Goal: Task Accomplishment & Management: Manage account settings

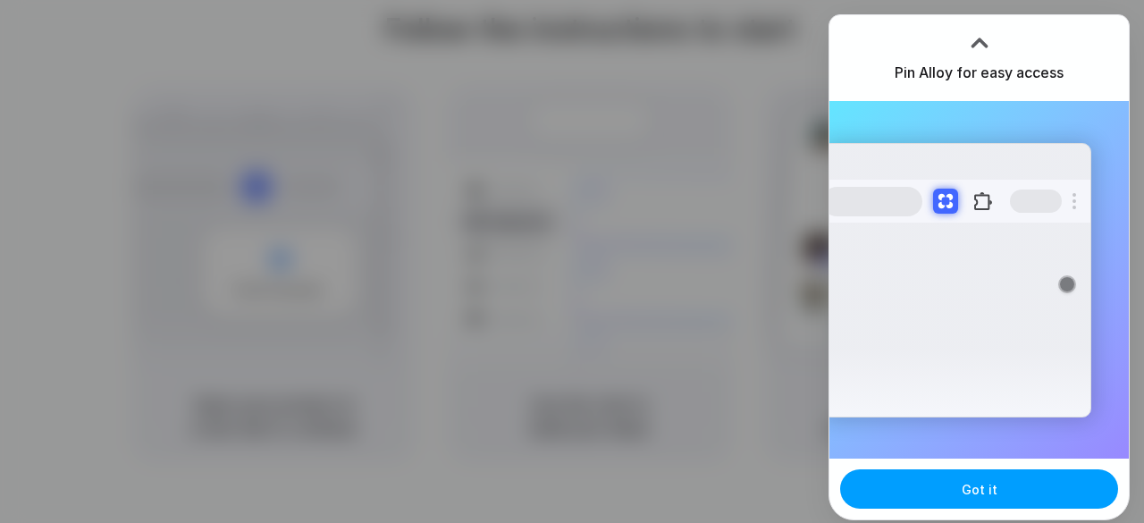
click at [940, 482] on button "Got it" at bounding box center [979, 488] width 278 height 39
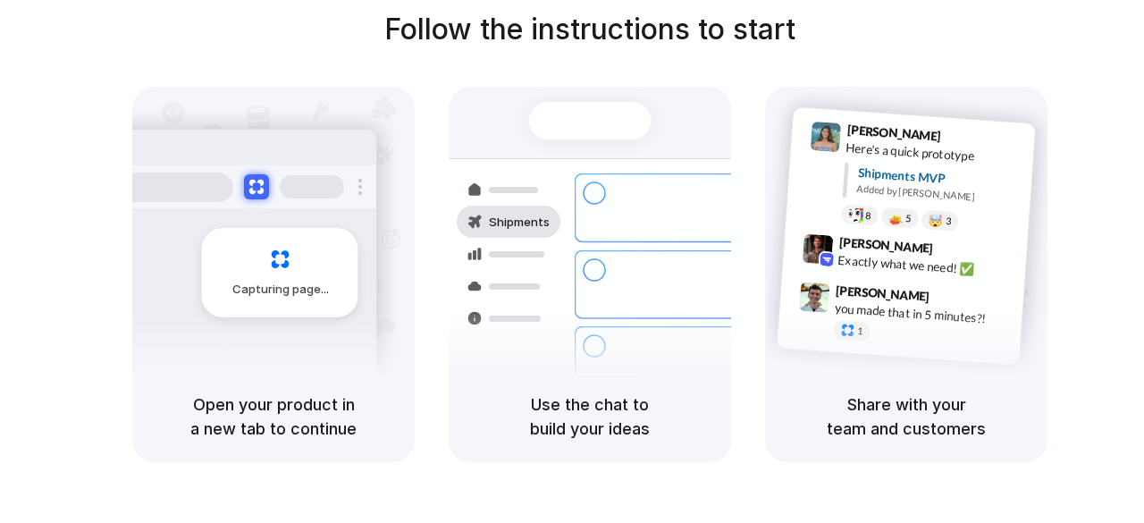
click at [572, 262] on div at bounding box center [572, 262] width 0 height 0
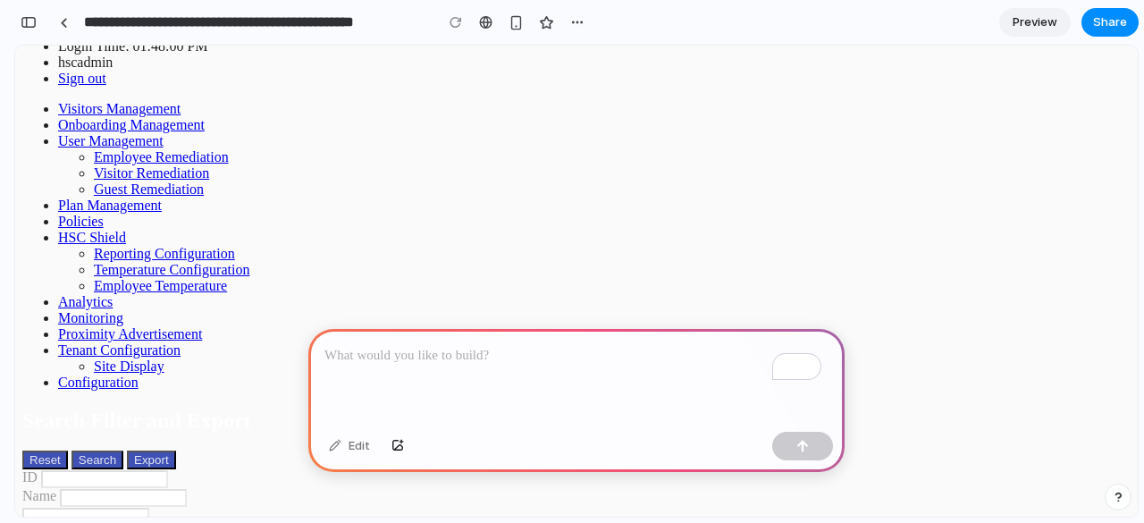
scroll to position [44, 0]
click at [392, 353] on p "To enrich screen reader interactions, please activate Accessibility in Grammarl…" at bounding box center [576, 355] width 504 height 21
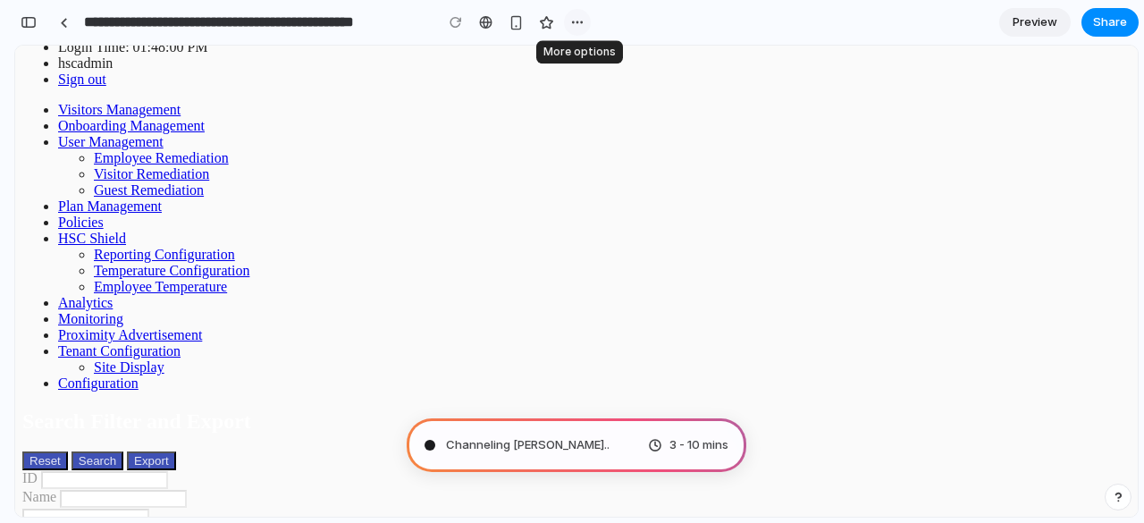
click at [574, 24] on div "button" at bounding box center [577, 22] width 14 height 14
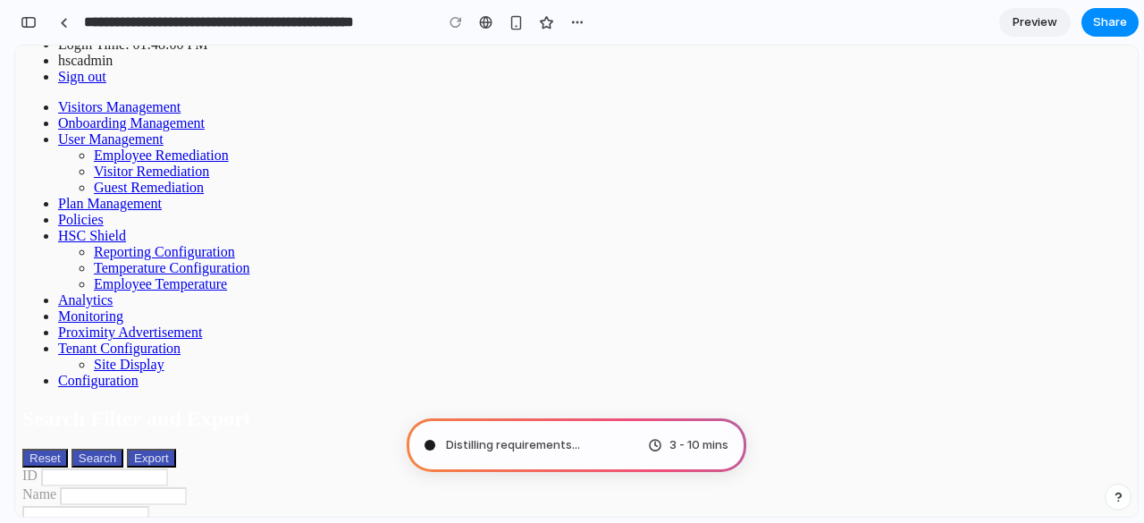
scroll to position [0, 0]
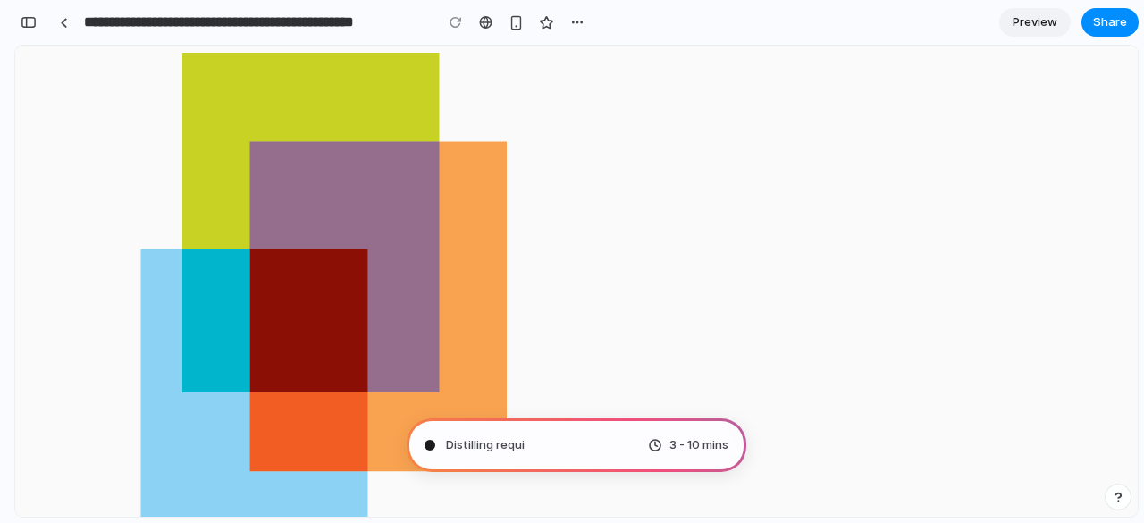
scroll to position [220, 0]
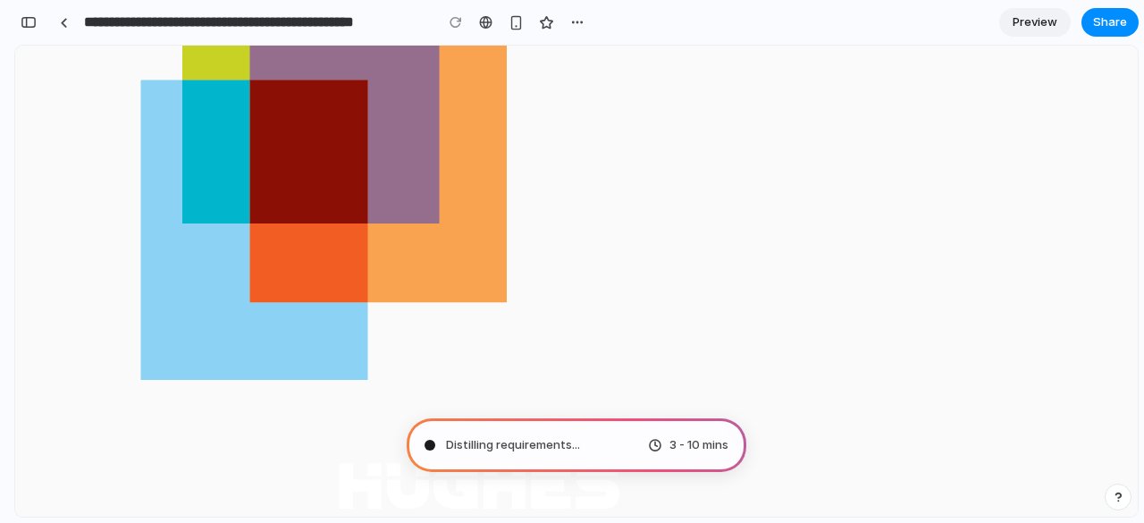
scroll to position [0, 0]
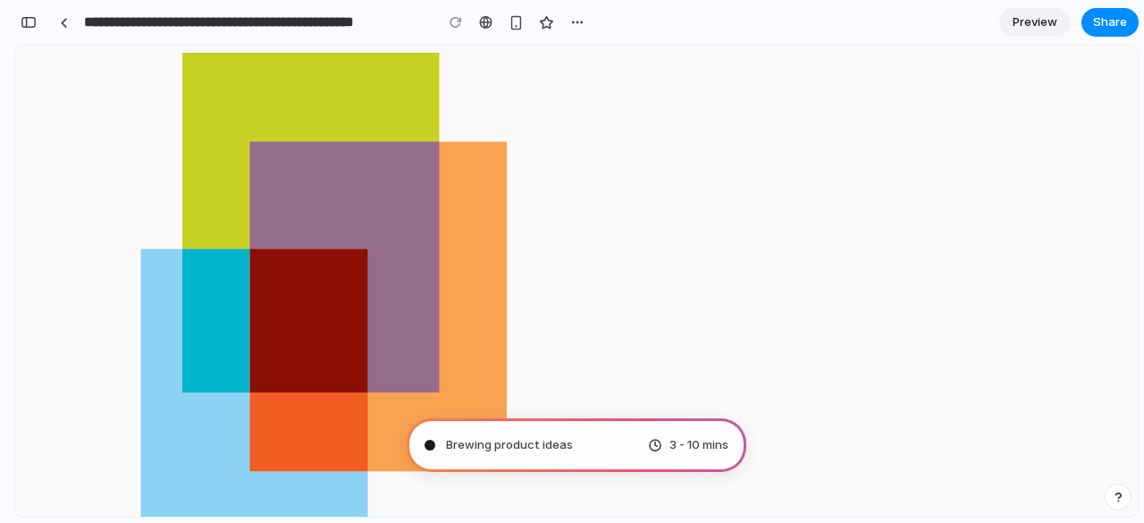
type input "**********"
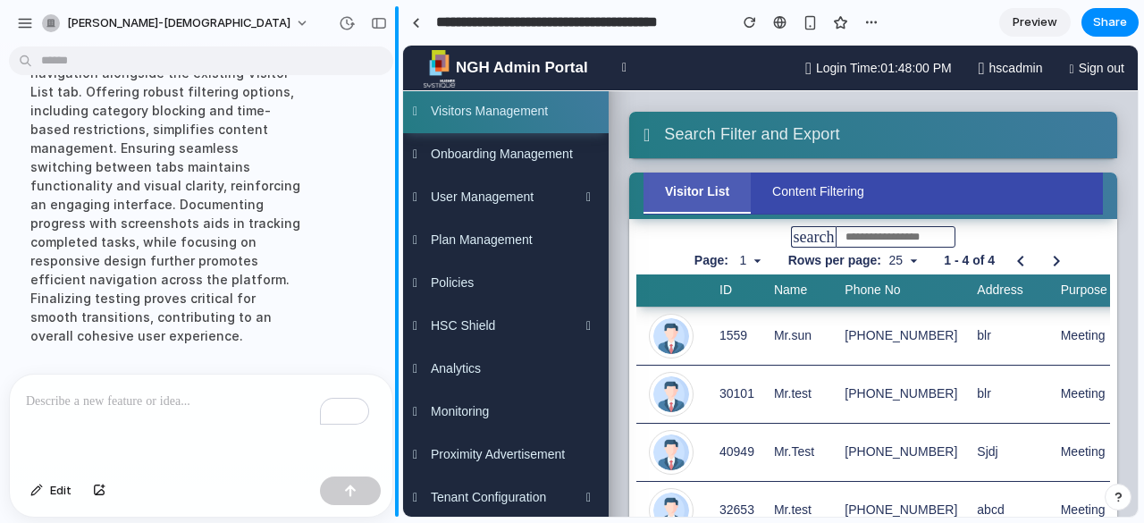
scroll to position [433, 0]
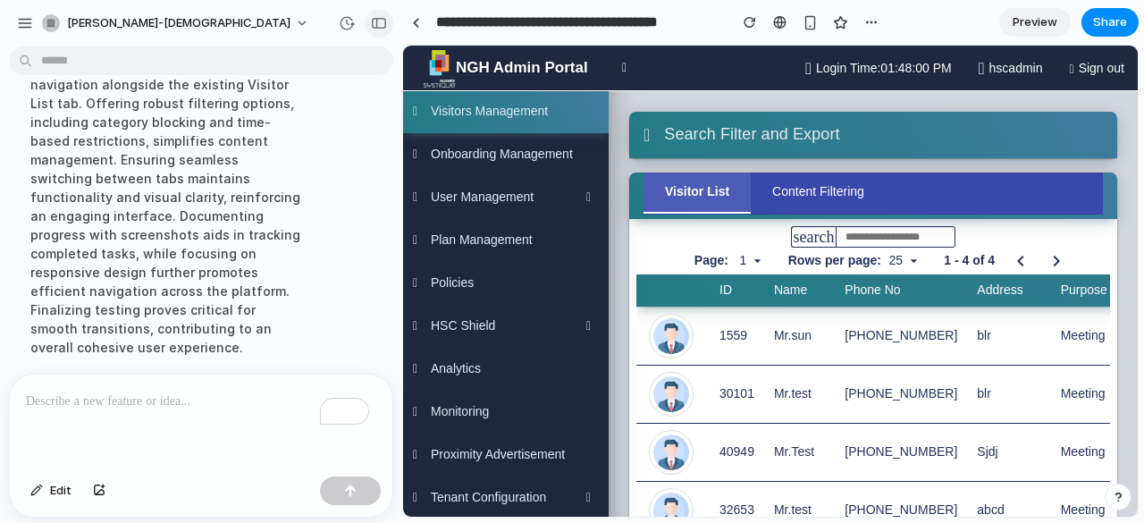
click at [390, 26] on button "button" at bounding box center [379, 23] width 29 height 29
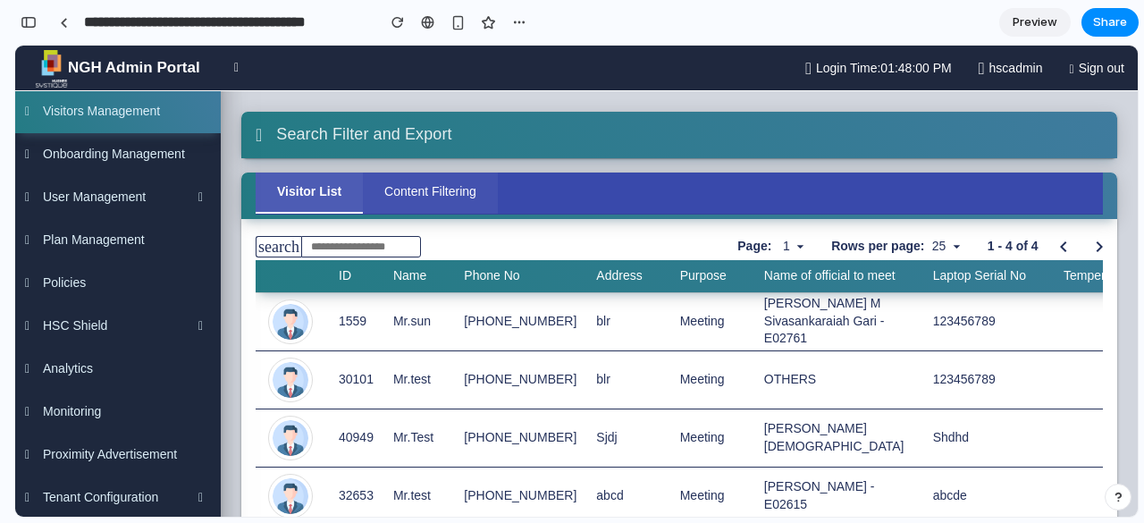
click at [410, 193] on button "Content Filtering" at bounding box center [430, 193] width 135 height 41
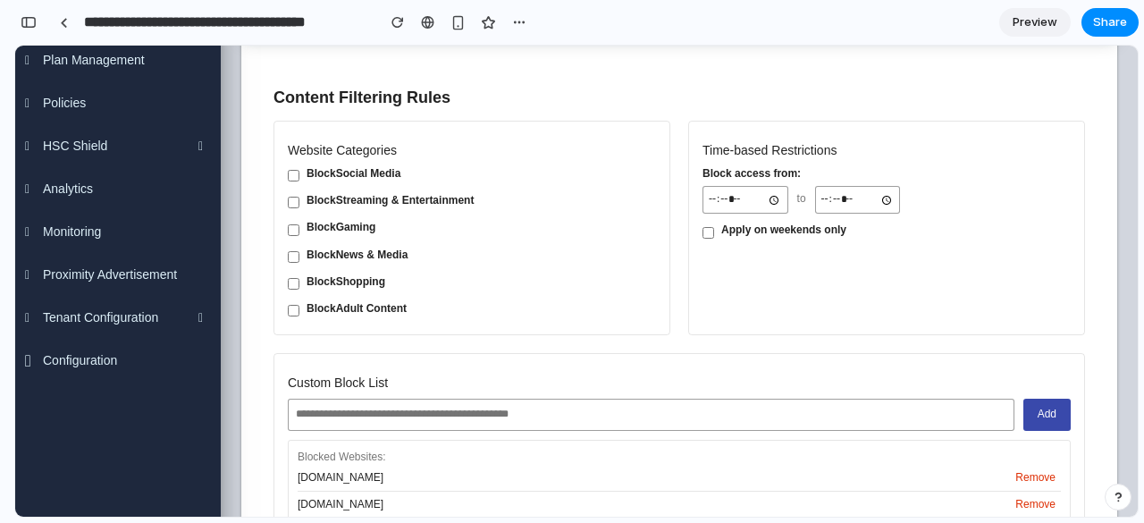
scroll to position [167, 0]
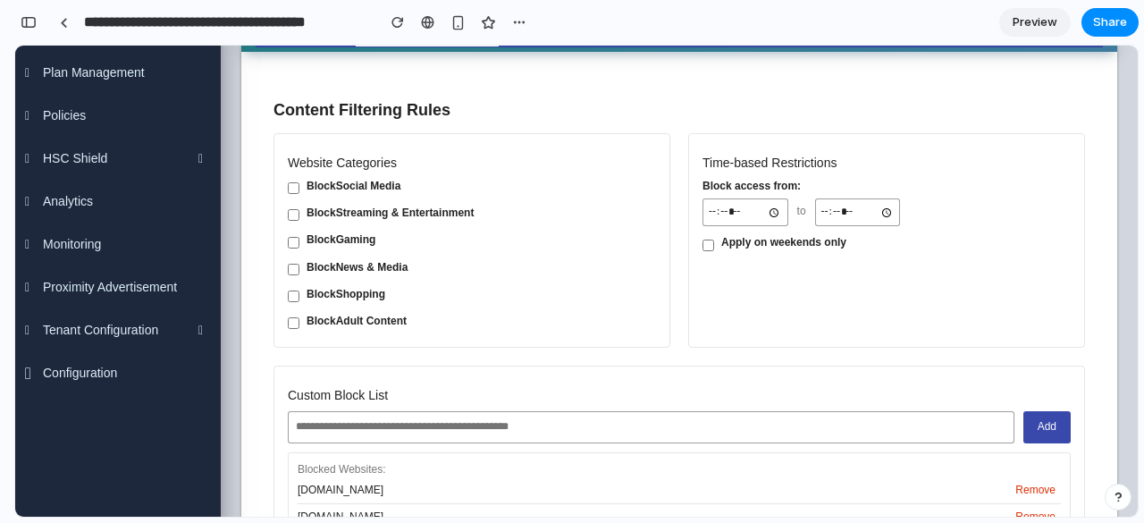
click at [292, 234] on label "Block Gaming" at bounding box center [472, 239] width 368 height 15
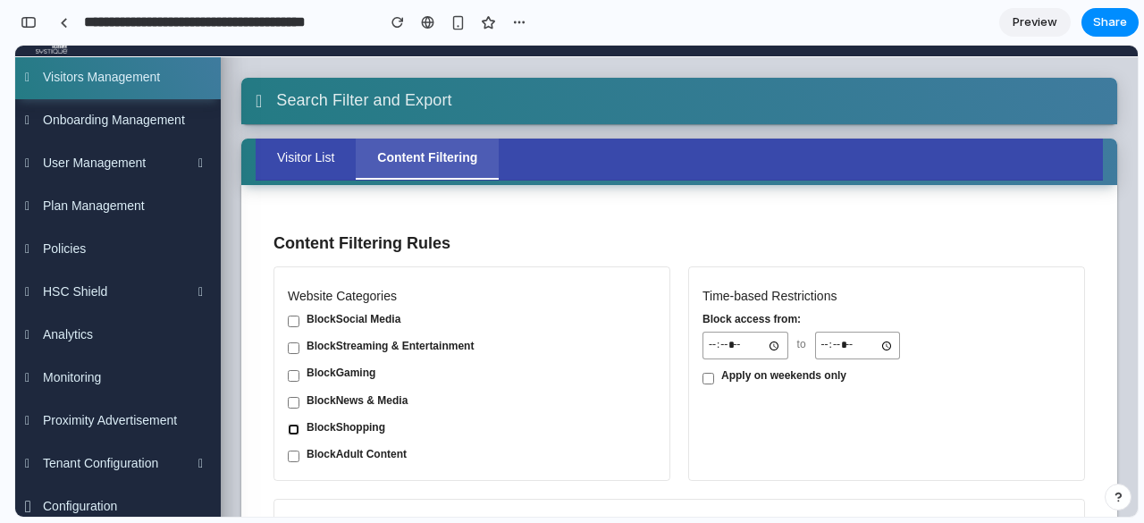
scroll to position [33, 0]
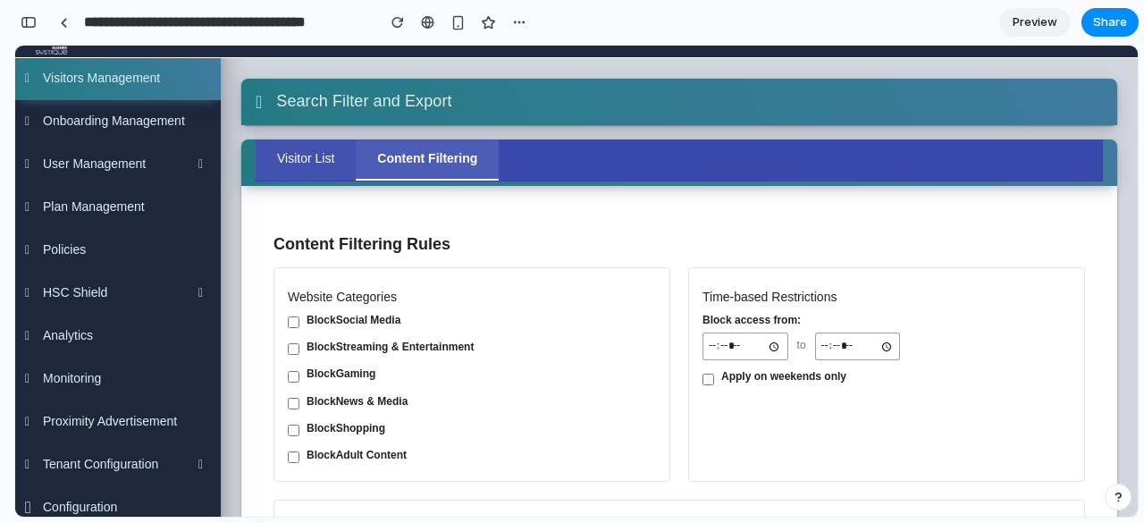
click at [296, 164] on button "Visitor List" at bounding box center [306, 159] width 100 height 41
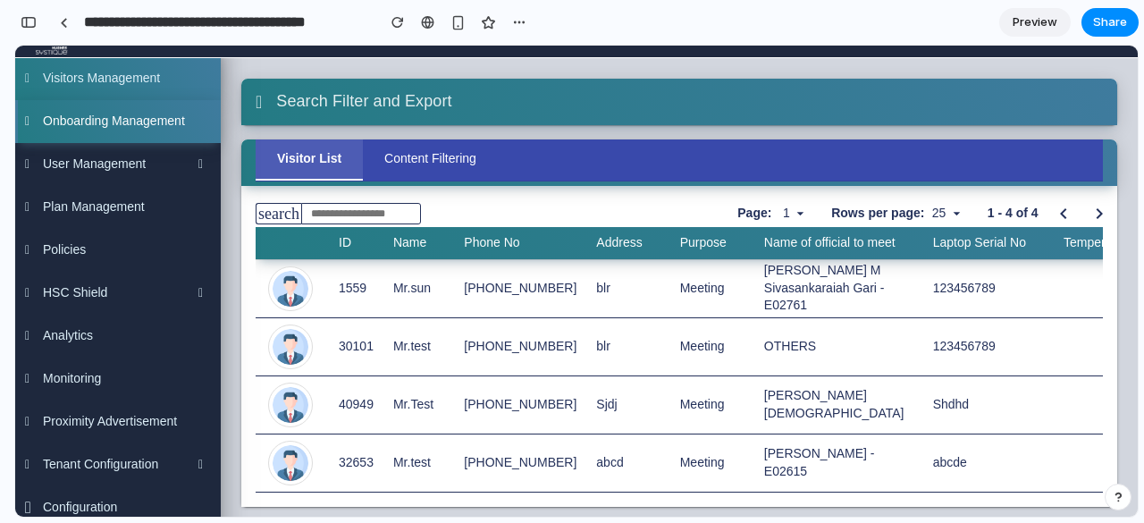
click at [107, 131] on link "Onboarding Management" at bounding box center [118, 121] width 206 height 43
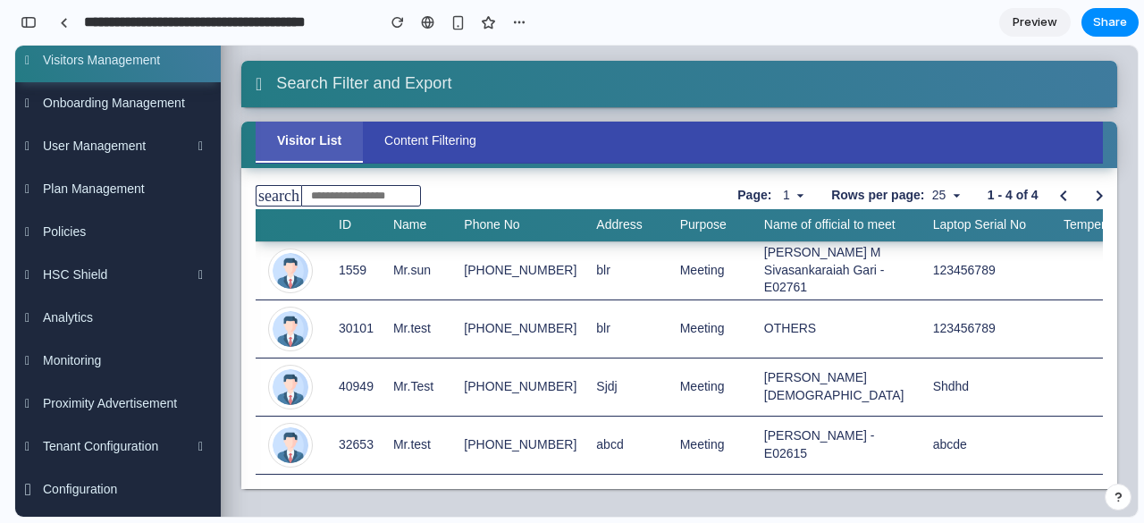
scroll to position [0, 0]
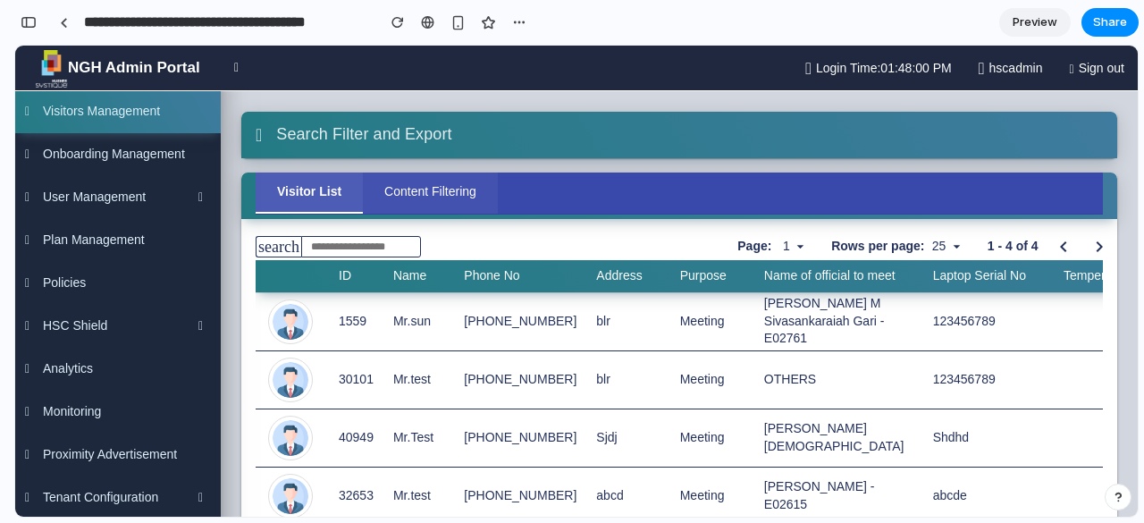
click at [403, 186] on button "Content Filtering" at bounding box center [430, 193] width 135 height 41
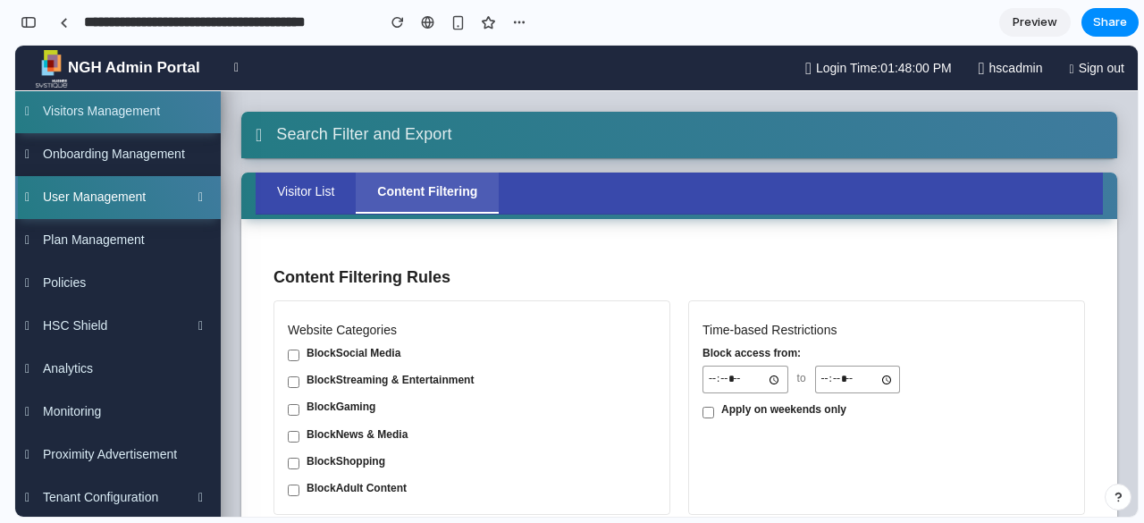
click at [139, 187] on link "User Management" at bounding box center [118, 197] width 206 height 43
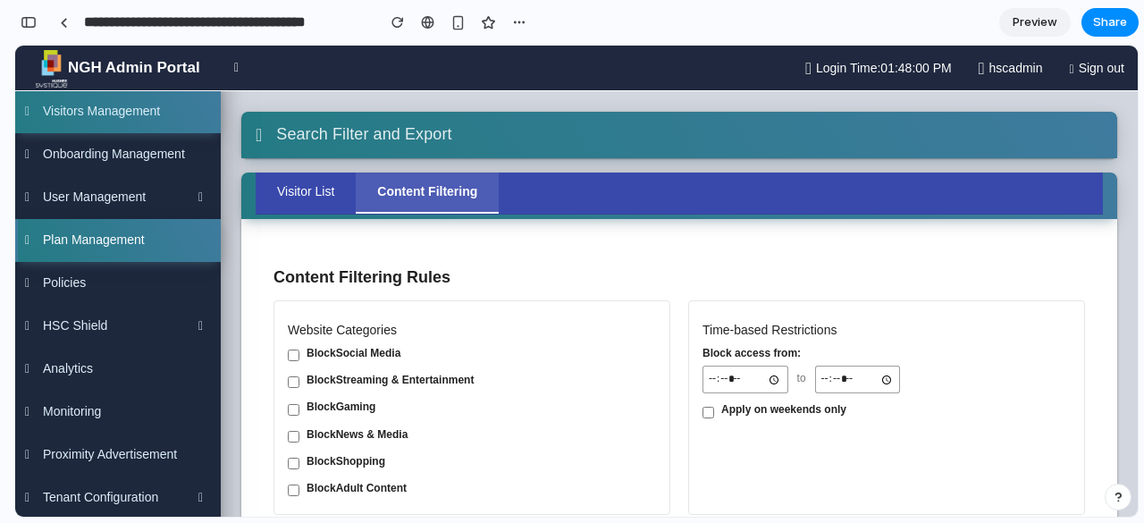
click at [114, 243] on span "Plan Management" at bounding box center [94, 239] width 102 height 14
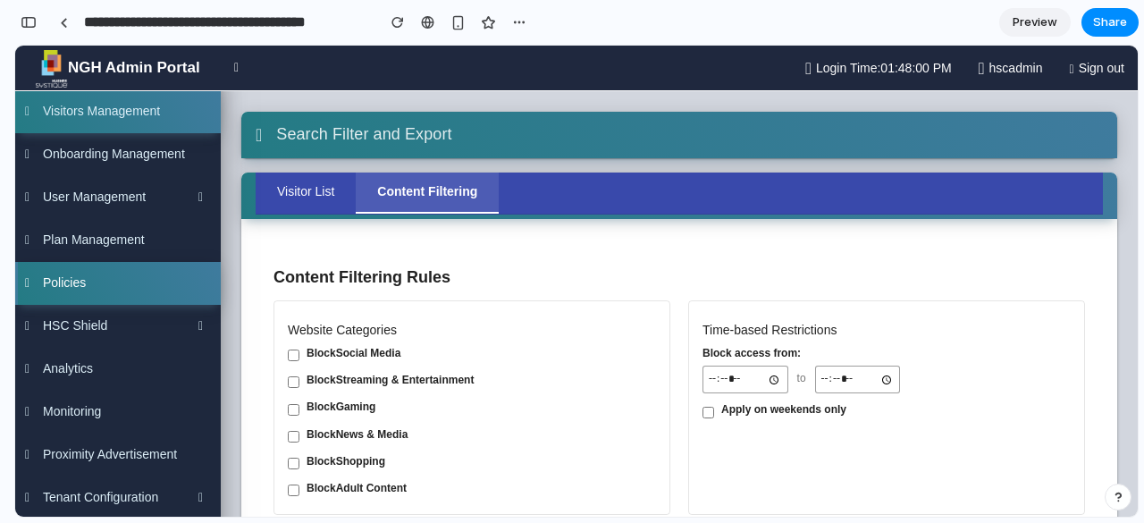
click at [103, 271] on link "Policies" at bounding box center [118, 283] width 206 height 43
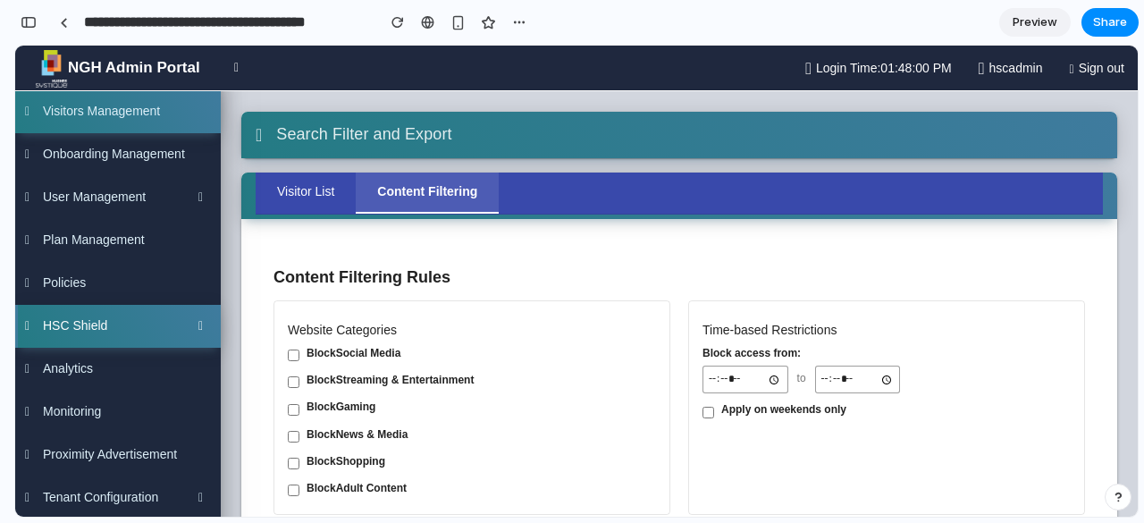
click at [94, 311] on link "HSC Shield" at bounding box center [118, 326] width 206 height 43
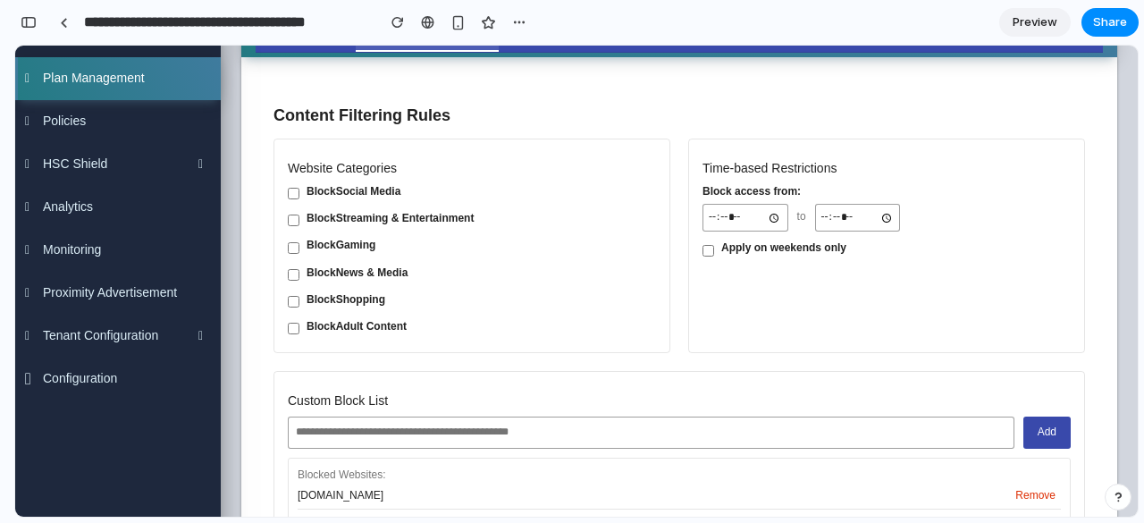
scroll to position [163, 0]
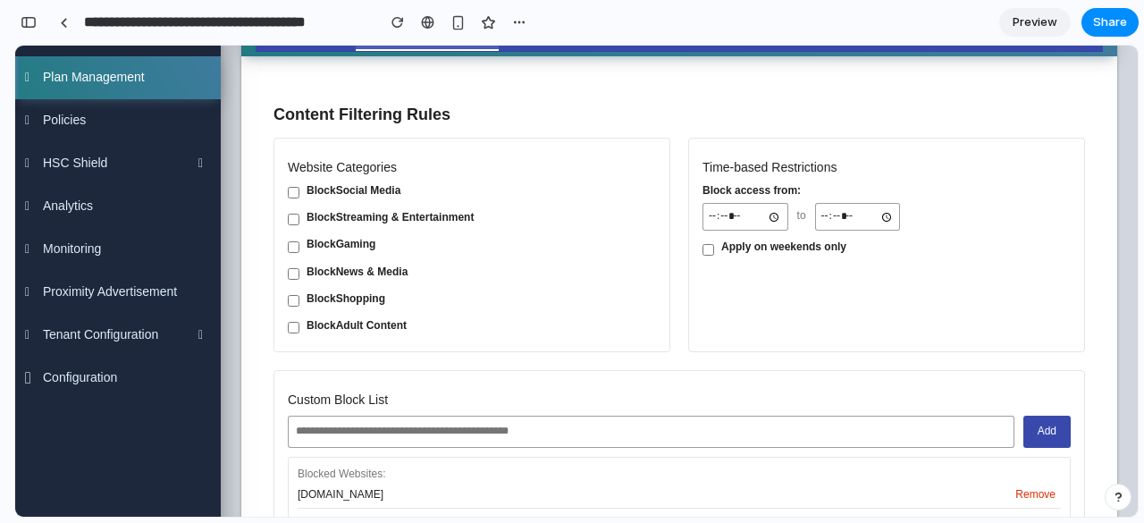
click at [139, 240] on link "Monitoring" at bounding box center [118, 249] width 206 height 43
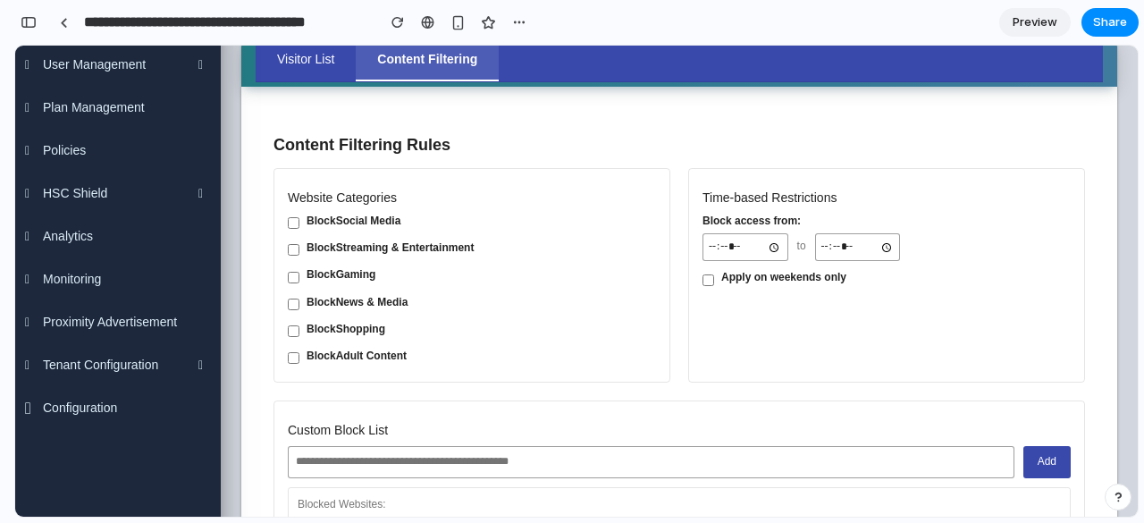
scroll to position [125, 0]
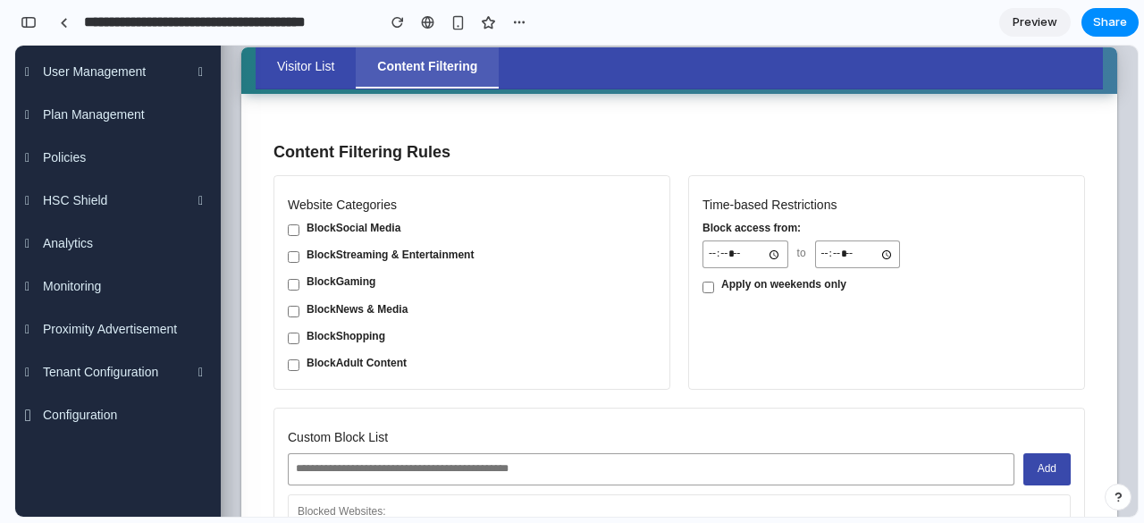
click at [1024, 470] on button "Add" at bounding box center [1047, 468] width 47 height 31
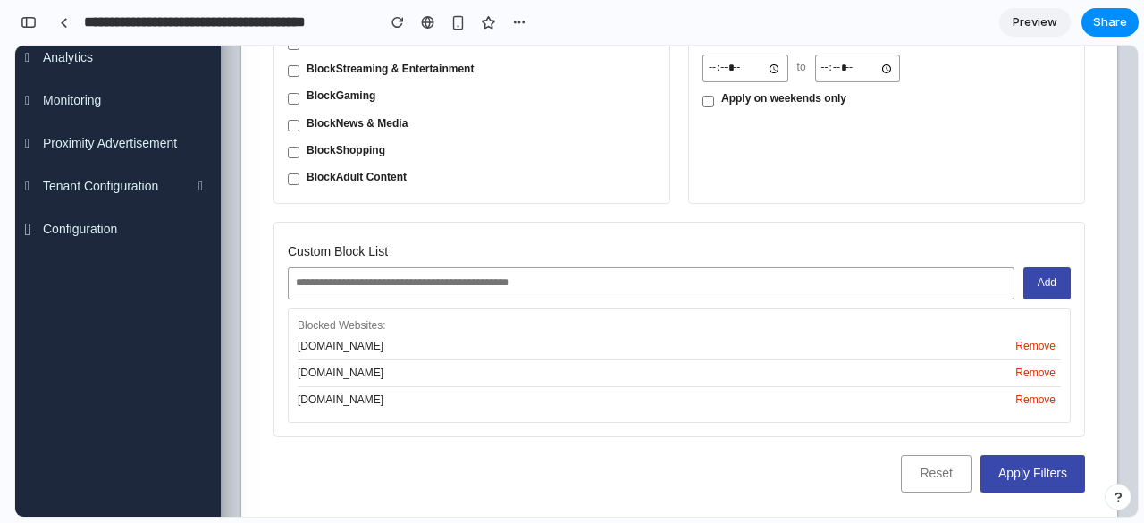
click at [1019, 343] on button "Remove" at bounding box center [1035, 346] width 51 height 17
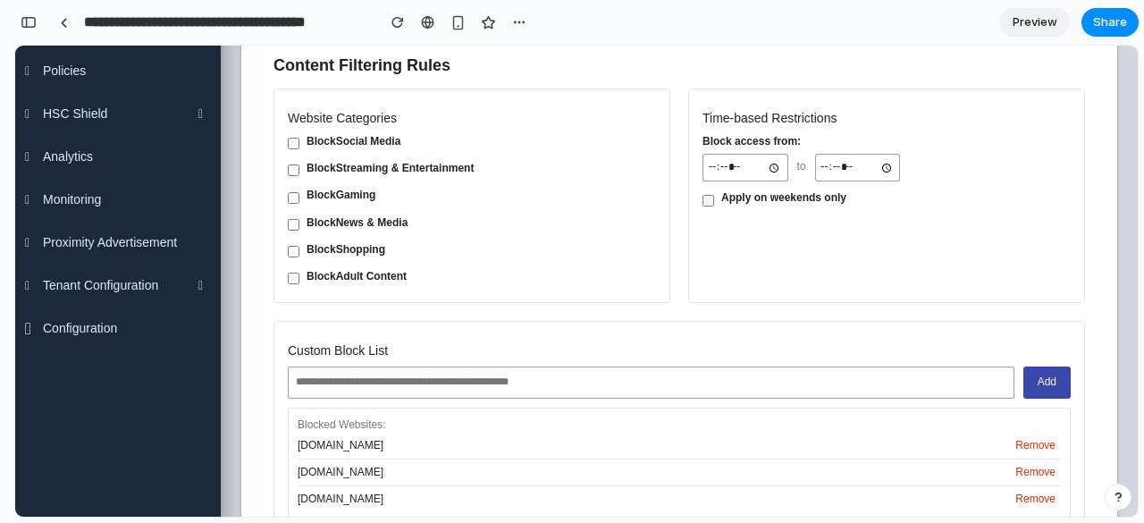
scroll to position [211, 0]
